Goal: Information Seeking & Learning: Learn about a topic

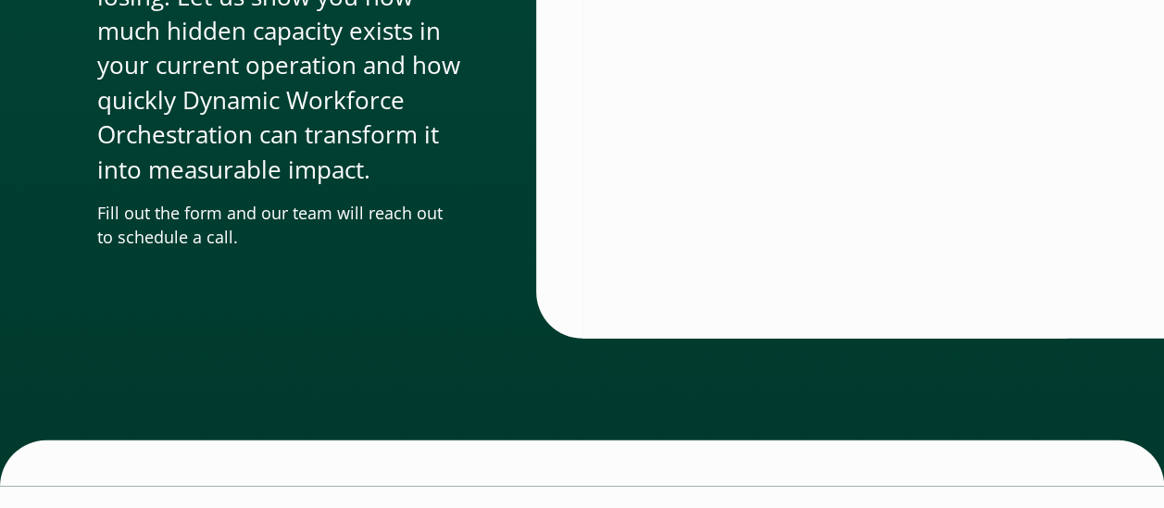
scroll to position [6283, 0]
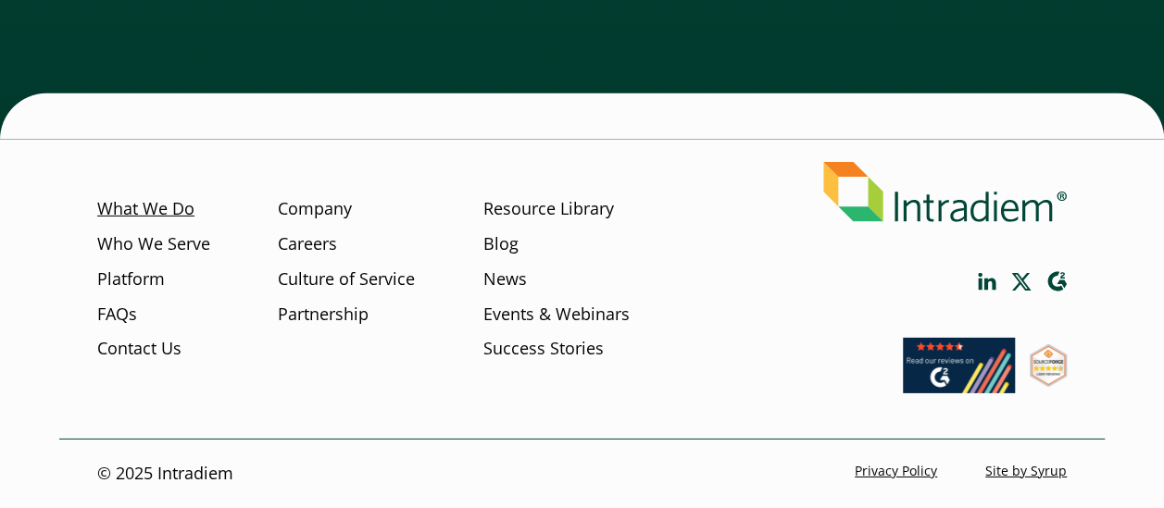
click at [150, 204] on link "What We Do" at bounding box center [145, 209] width 97 height 24
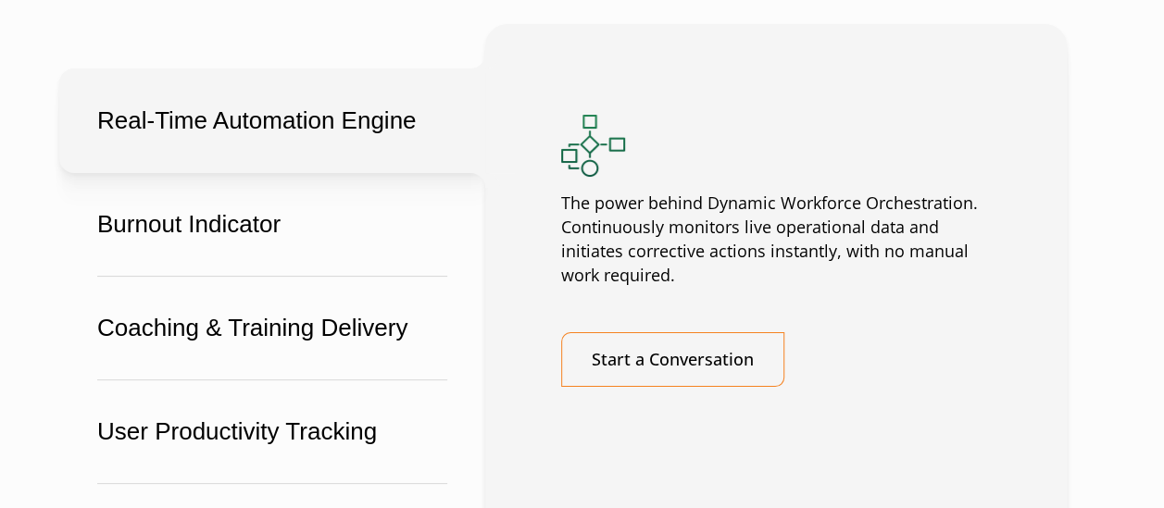
scroll to position [3611, 0]
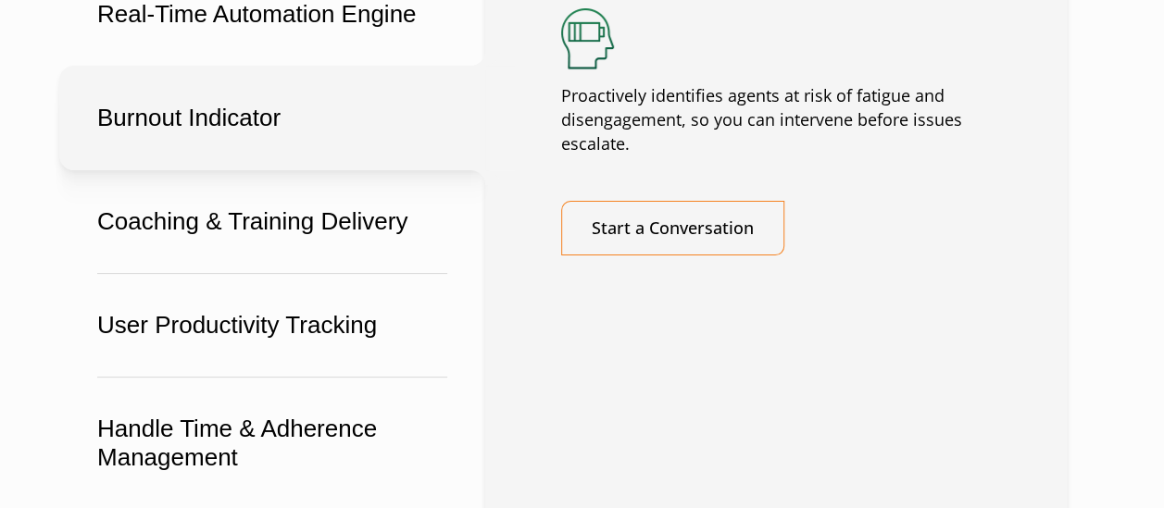
click at [277, 104] on button "Burnout Indicator" at bounding box center [272, 118] width 426 height 105
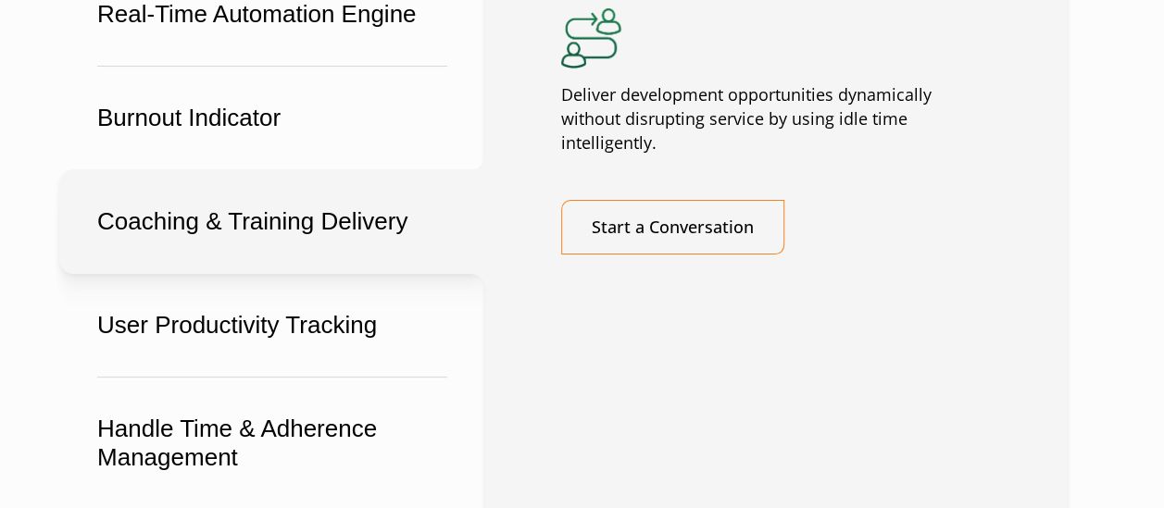
click at [268, 216] on button "Coaching & Training Delivery" at bounding box center [272, 221] width 426 height 105
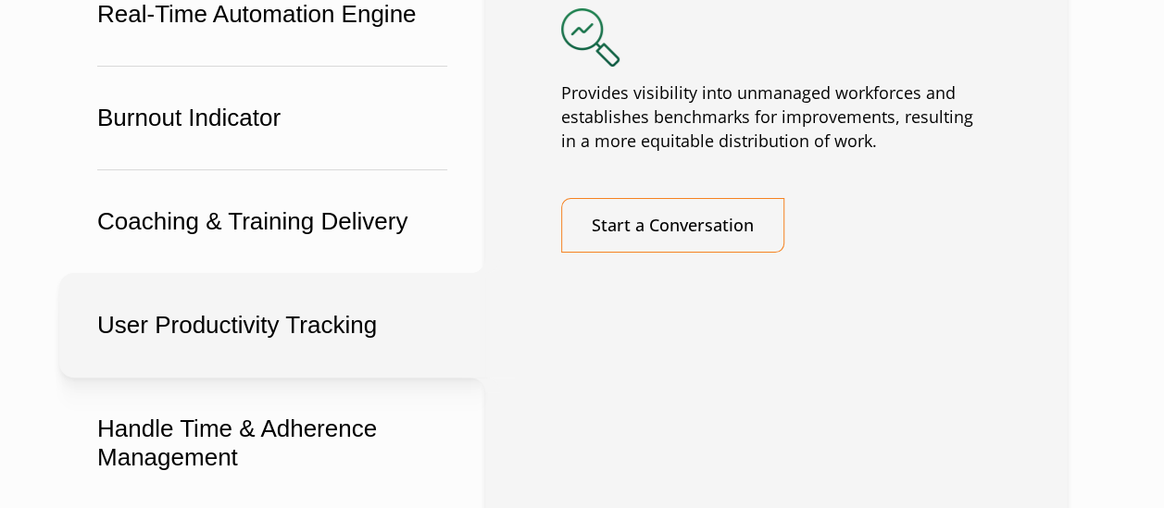
click at [265, 307] on button "User Productivity Tracking" at bounding box center [272, 325] width 426 height 105
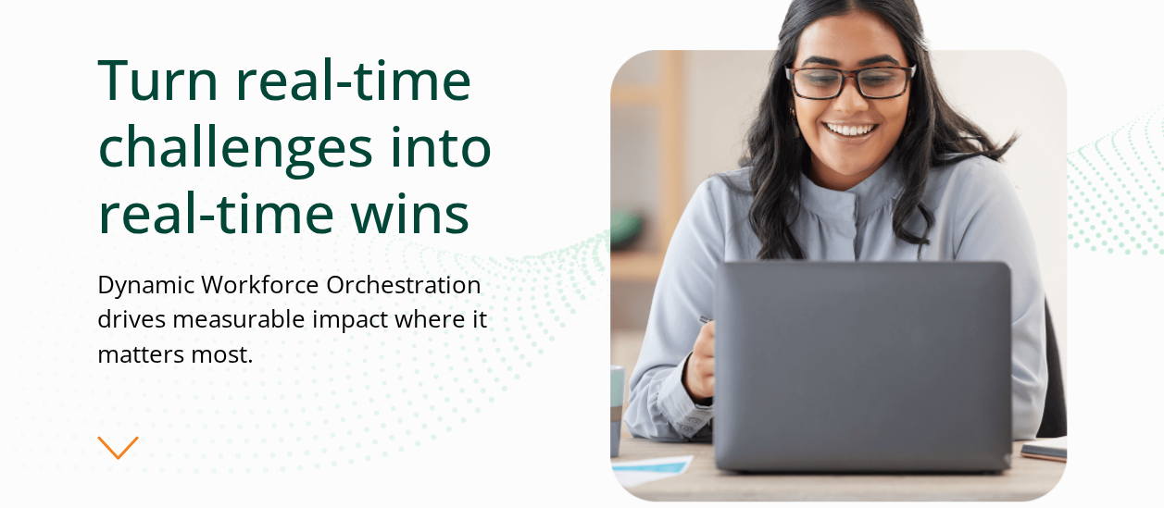
scroll to position [185, 0]
